Goal: Transaction & Acquisition: Purchase product/service

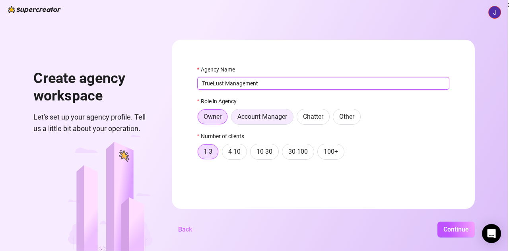
type input "TrueLust Management"
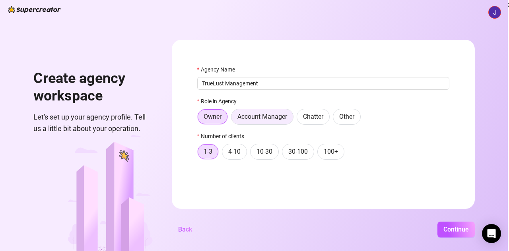
click at [255, 115] on span "Account Manager" at bounding box center [262, 117] width 50 height 8
click at [233, 119] on input "Account Manager" at bounding box center [233, 119] width 0 height 0
click at [214, 111] on label "Owner" at bounding box center [212, 117] width 31 height 16
click at [199, 119] on input "Owner" at bounding box center [199, 119] width 0 height 0
click at [444, 227] on span "Continue" at bounding box center [455, 230] width 25 height 8
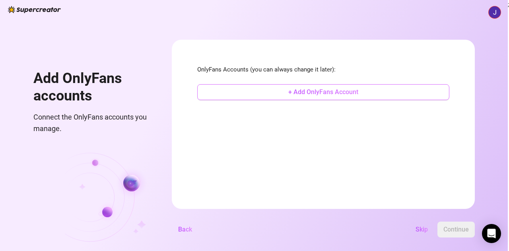
click at [305, 95] on span "+ Add OnlyFans Account" at bounding box center [323, 92] width 70 height 8
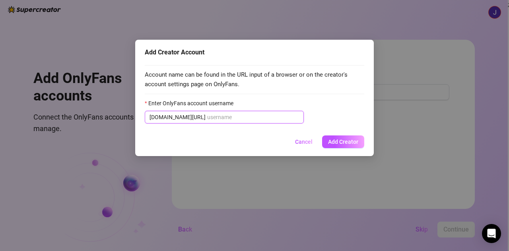
click at [259, 118] on input "Enter OnlyFans account username" at bounding box center [253, 117] width 92 height 9
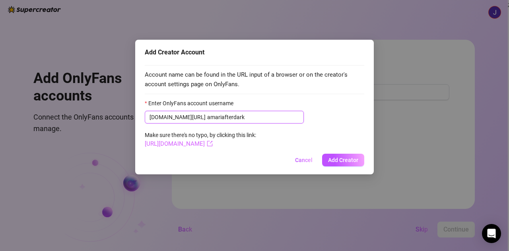
type input "amariafterdark"
click at [213, 143] on icon "export" at bounding box center [210, 144] width 6 height 6
click at [332, 156] on button "Add Creator" at bounding box center [343, 160] width 42 height 13
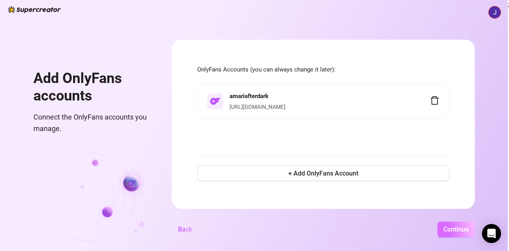
click at [445, 226] on span "Continue" at bounding box center [455, 230] width 25 height 8
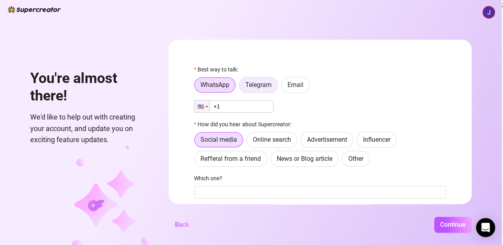
click at [271, 86] on span "Telegram" at bounding box center [258, 85] width 26 height 8
click at [241, 87] on input "Telegram" at bounding box center [241, 87] width 0 height 0
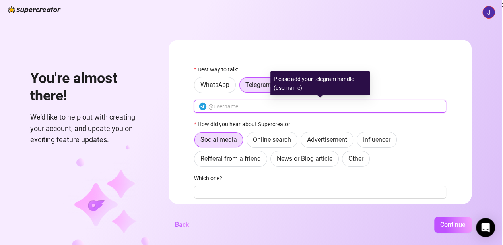
click at [252, 104] on input "text" at bounding box center [324, 106] width 233 height 9
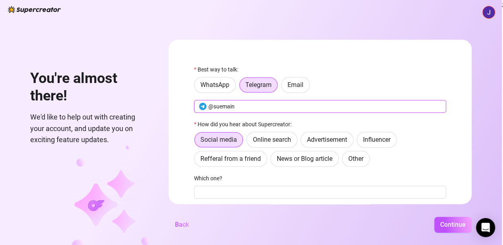
type input "@suemain"
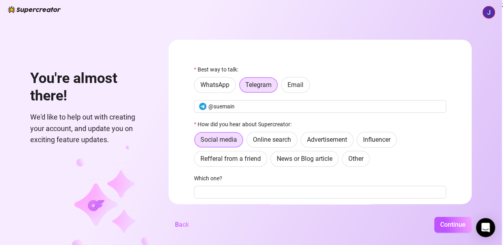
click at [318, 124] on div "How did you hear about Supercreator:" at bounding box center [320, 126] width 252 height 12
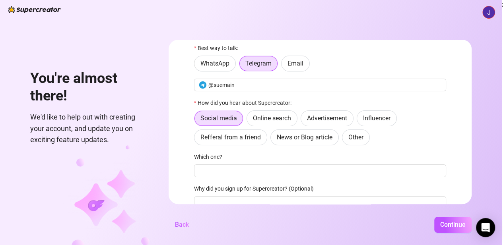
scroll to position [22, 0]
click at [369, 140] on label "Other" at bounding box center [356, 137] width 28 height 16
click at [344, 139] on input "Other" at bounding box center [344, 139] width 0 height 0
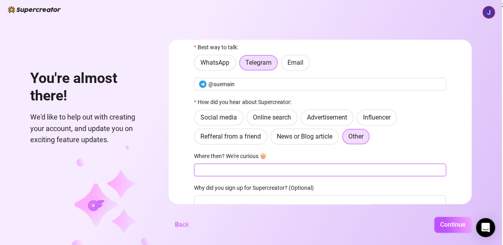
click at [309, 170] on input "Where then? We're curious 🍿" at bounding box center [320, 170] width 252 height 13
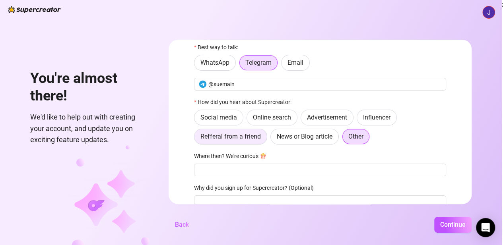
click at [247, 135] on span "Refferal from a friend" at bounding box center [230, 137] width 60 height 8
click at [196, 139] on input "Refferal from a friend" at bounding box center [196, 139] width 0 height 0
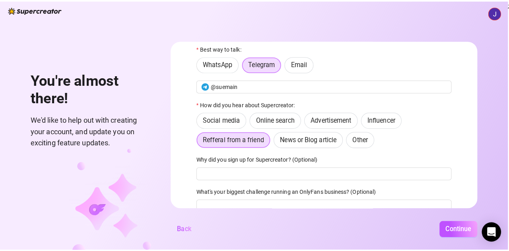
scroll to position [54, 0]
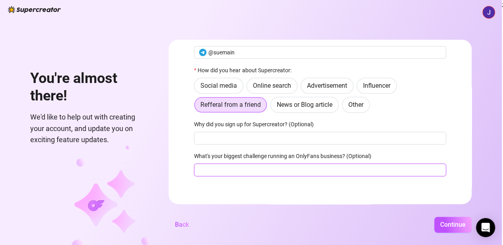
click at [349, 167] on input "What's your biggest challenge running an OnlyFans business? (Optional)" at bounding box center [320, 170] width 252 height 13
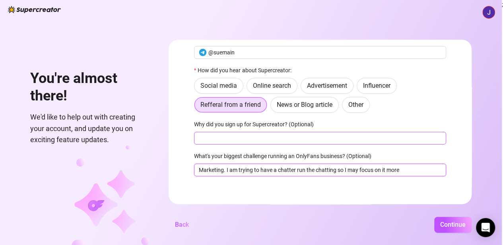
type input "Marketing. I am trying to have a chatter run the chatting so I may focus on it …"
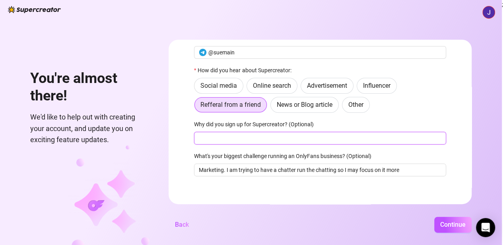
click at [327, 135] on input "Why did you sign up for Supercreator? (Optional)" at bounding box center [320, 138] width 252 height 13
type input "For AI chatbots. It will help immensely"
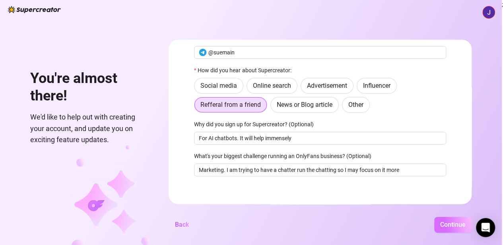
click at [453, 228] on span "Continue" at bounding box center [452, 225] width 25 height 8
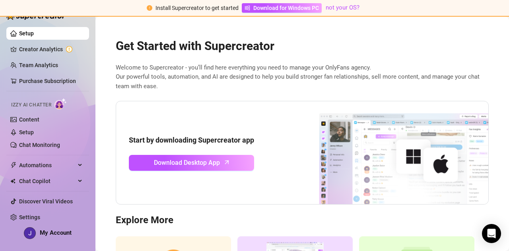
drag, startPoint x: 311, startPoint y: 10, endPoint x: 332, endPoint y: 19, distance: 23.0
click at [311, 10] on span "Download for Windows PC" at bounding box center [286, 8] width 66 height 9
click at [282, 68] on span "Welcome to Supercreator - you’ll find here everything you need to manage your O…" at bounding box center [302, 77] width 373 height 28
click at [30, 120] on link "Content" at bounding box center [29, 119] width 20 height 6
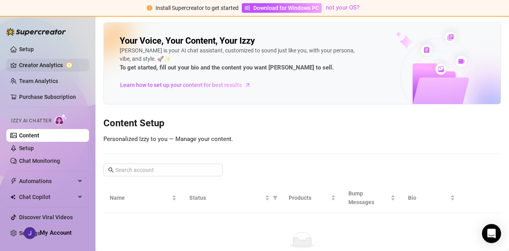
click at [35, 63] on link "Creator Analytics" at bounding box center [51, 65] width 64 height 13
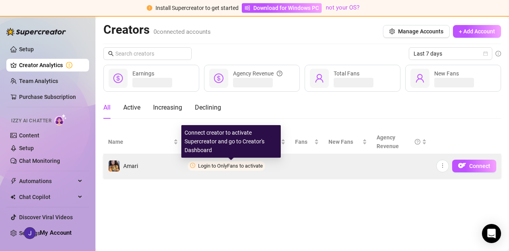
click at [236, 163] on span "Login to OnlyFans to activate" at bounding box center [230, 166] width 65 height 6
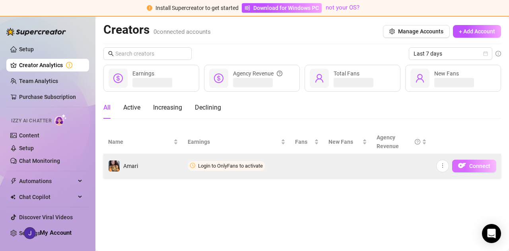
click at [463, 163] on img "button" at bounding box center [462, 166] width 8 height 8
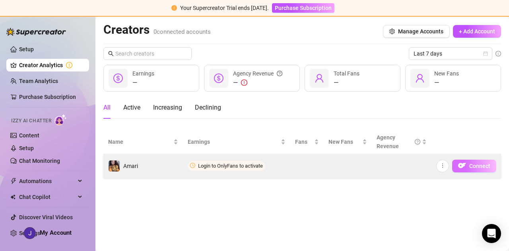
click at [481, 161] on button "Connect" at bounding box center [474, 166] width 44 height 13
click at [474, 163] on span "Connect" at bounding box center [479, 166] width 21 height 6
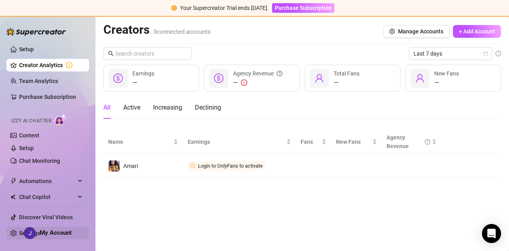
click at [19, 233] on link "Settings" at bounding box center [29, 233] width 21 height 6
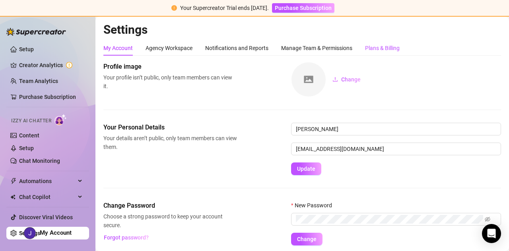
click at [389, 47] on div "Plans & Billing" at bounding box center [382, 48] width 35 height 9
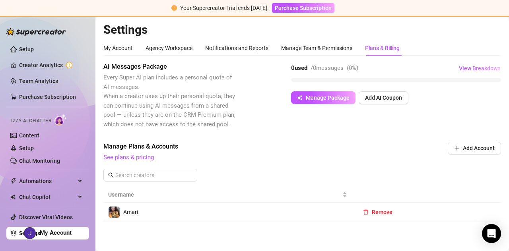
scroll to position [4, 0]
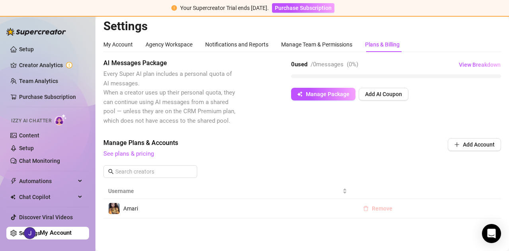
click at [381, 207] on span "Remove" at bounding box center [381, 208] width 21 height 6
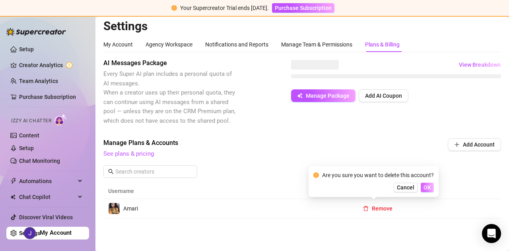
click at [427, 190] on span "OK" at bounding box center [427, 187] width 8 height 6
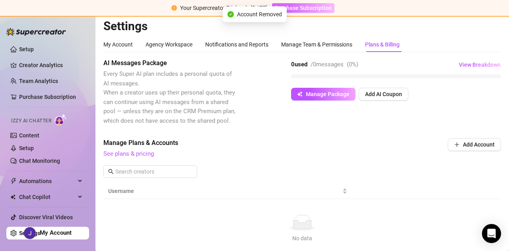
click at [316, 12] on button "Purchase Subscription" at bounding box center [303, 8] width 62 height 10
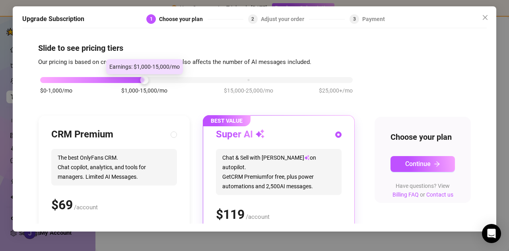
drag, startPoint x: 145, startPoint y: 78, endPoint x: 111, endPoint y: 80, distance: 34.6
click at [111, 80] on div "$0-1,000/mo $1,000-15,000/mo $15,000-25,000/mo $25,000+/mo" at bounding box center [196, 77] width 312 height 5
click at [288, 19] on div "Adjust your order" at bounding box center [285, 19] width 48 height 10
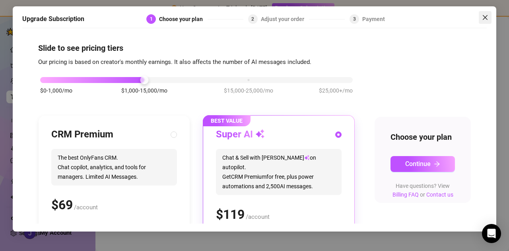
click at [485, 19] on icon "close" at bounding box center [485, 17] width 6 height 6
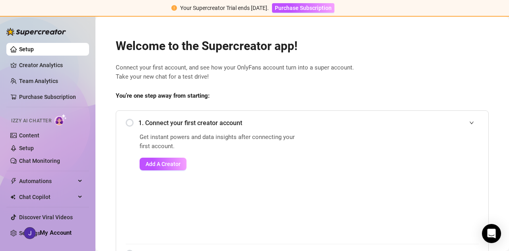
drag, startPoint x: 64, startPoint y: 214, endPoint x: 96, endPoint y: 217, distance: 32.8
click at [64, 214] on link "Discover Viral Videos" at bounding box center [46, 217] width 54 height 6
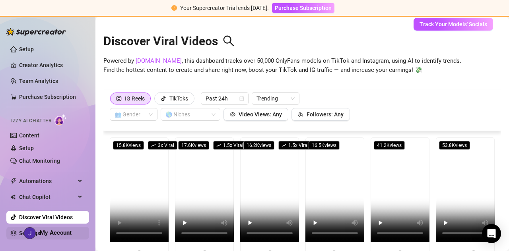
click at [19, 231] on link "Settings" at bounding box center [29, 233] width 21 height 6
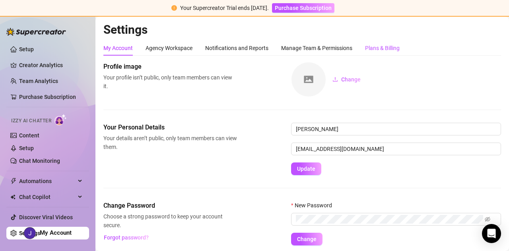
click at [379, 46] on div "Plans & Billing" at bounding box center [382, 48] width 35 height 9
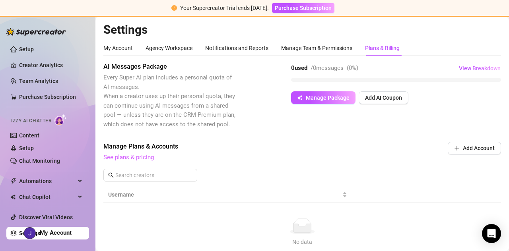
click at [127, 159] on link "See plans & pricing" at bounding box center [128, 157] width 50 height 7
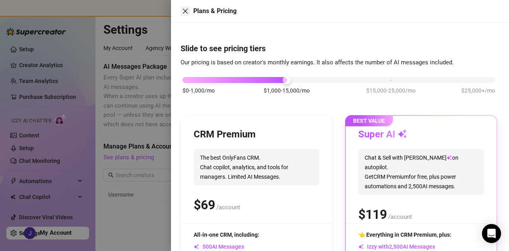
click at [184, 8] on button "Close" at bounding box center [185, 11] width 10 height 10
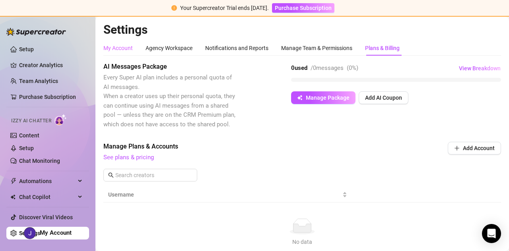
click at [127, 43] on div "My Account" at bounding box center [117, 48] width 29 height 15
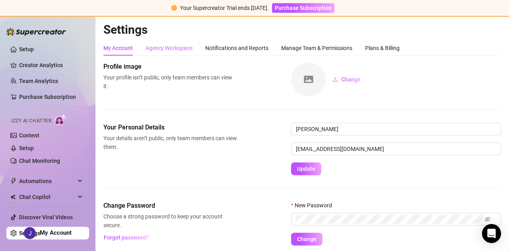
click at [190, 43] on div "Agency Workspace" at bounding box center [168, 48] width 47 height 15
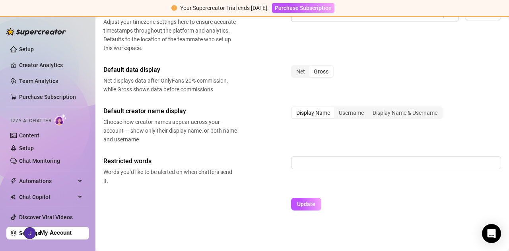
scroll to position [0, 37]
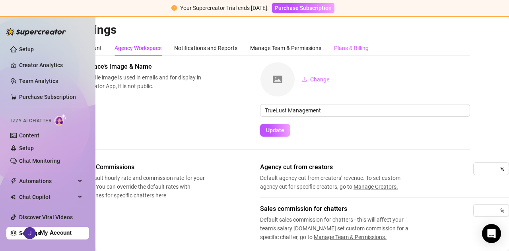
click at [359, 43] on div "Plans & Billing" at bounding box center [351, 48] width 35 height 15
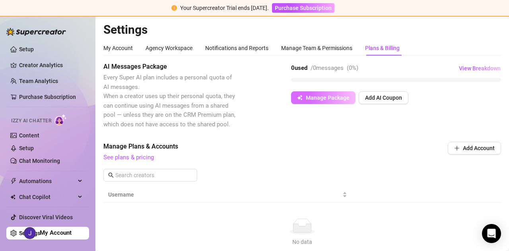
click at [344, 97] on span "Manage Package" at bounding box center [328, 98] width 44 height 6
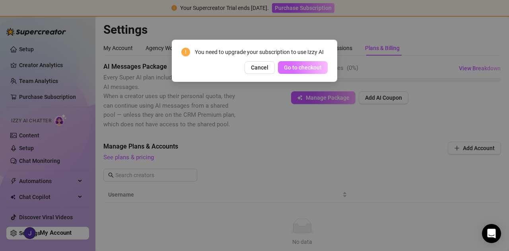
click at [300, 71] on button "Go to checkout" at bounding box center [303, 67] width 50 height 13
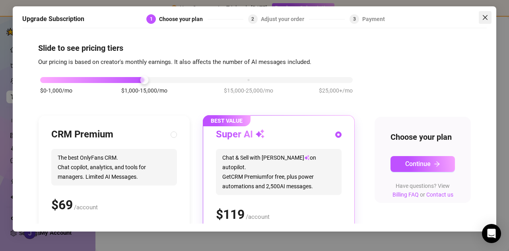
click at [490, 15] on span "Close" at bounding box center [484, 17] width 13 height 6
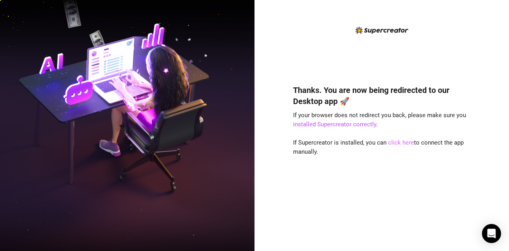
click at [392, 144] on link "click here" at bounding box center [401, 142] width 26 height 7
click at [404, 143] on link "click here" at bounding box center [401, 142] width 26 height 7
